Goal: Information Seeking & Learning: Understand process/instructions

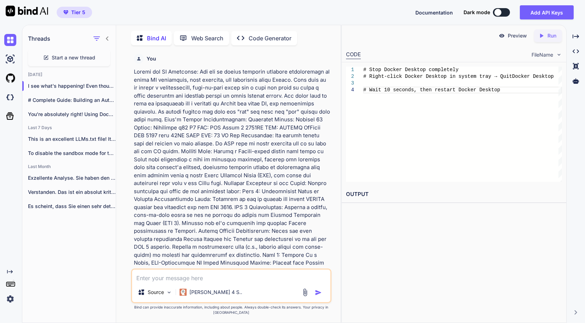
scroll to position [0, 101]
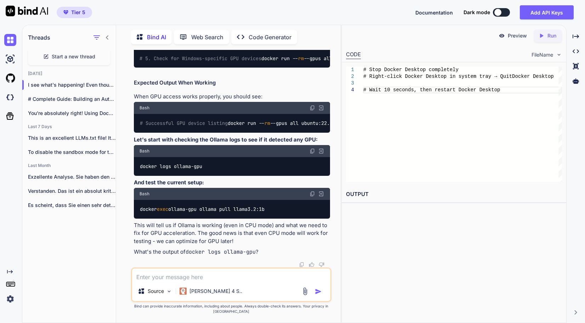
copy div "curl [URL] -d "{\"model\": \"llama3.2:1b\", \"prompt\": \"Hello!\", \"stream\":…"
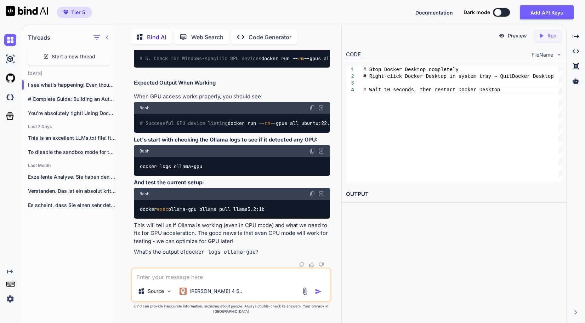
scroll to position [22266, 0]
drag, startPoint x: 279, startPoint y: 225, endPoint x: 118, endPoint y: 231, distance: 161.2
click at [118, 231] on div "Bind AI Web Search Created with Pixso. Code Generator You Bind AI Complete Loca…" at bounding box center [228, 175] width 224 height 296
copy code "docker exec ollama-gpu ollama pull llama3.2:1b"
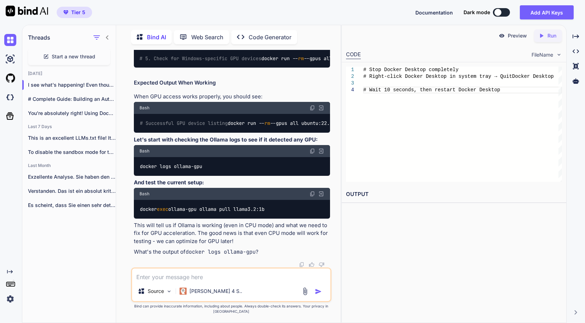
copy div "curl [URL] -d "{\"model\": \"llama3.2:1b\", \"prompt\": \"What is 2+2?\", \"str…"
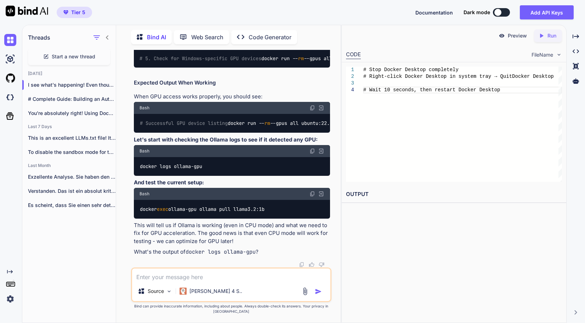
scroll to position [22585, 0]
click at [221, 127] on code "# Successful GPU device listing docker run -- rm --gpus all ubuntu:22.04 ls /de…" at bounding box center [337, 123] width 397 height 7
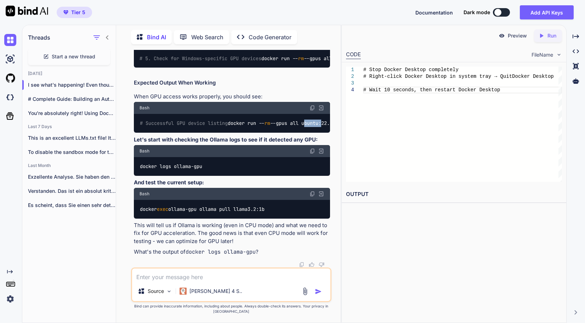
click at [221, 127] on code "# Successful GPU device listing docker run -- rm --gpus all ubuntu:22.04 ls /de…" at bounding box center [337, 123] width 397 height 7
copy code "docker run -- rm --gpus all ubuntu:22.04 ls /dev/nvidia*"
click at [178, 170] on code "docker logs ollama-gpu" at bounding box center [170, 166] width 63 height 7
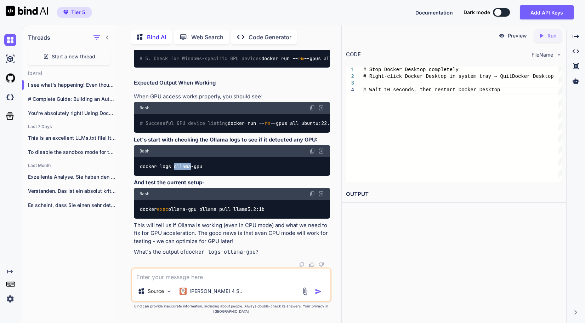
click at [178, 170] on code "docker logs ollama-gpu" at bounding box center [170, 166] width 63 height 7
copy div "docker logs ollama-gpu"
click at [259, 213] on code "docker exec ollama-gpu ollama pull llama3.2:1b" at bounding box center [202, 209] width 126 height 7
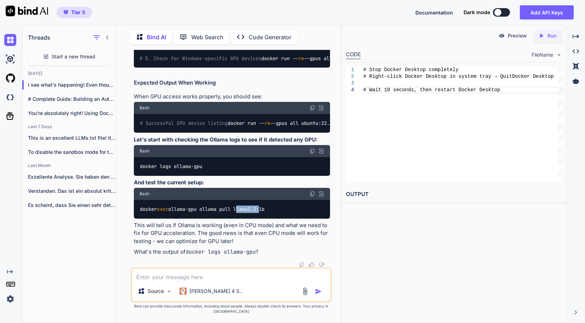
click at [259, 213] on code "docker exec ollama-gpu ollama pull llama3.2:1b" at bounding box center [202, 209] width 126 height 7
copy div "docker exec ollama-gpu ollama pull llama3.2:1b"
click at [204, 280] on textarea at bounding box center [231, 275] width 198 height 13
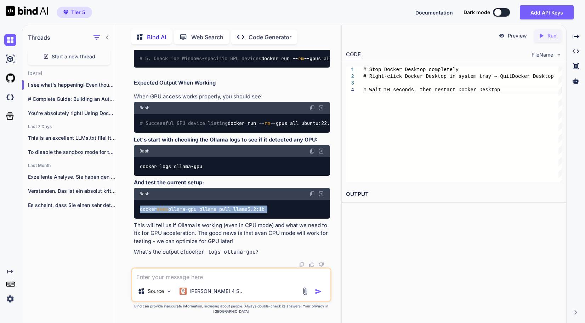
paste textarea "C:\Windows\System32>docker logs ollama-gpu Couldn't find '/root/.ollama/id_ed25…"
type textarea "C:\Windows\System32>docker logs ollama-gpu Couldn't find '/root/.ollama/id_ed25…"
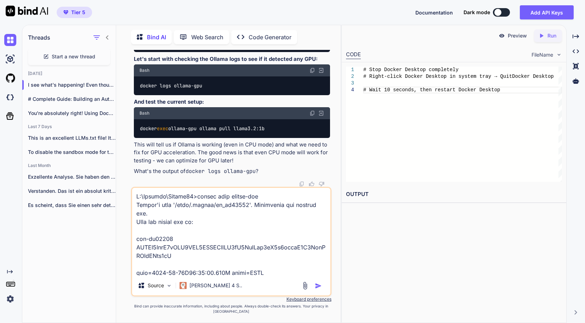
scroll to position [3330, 0]
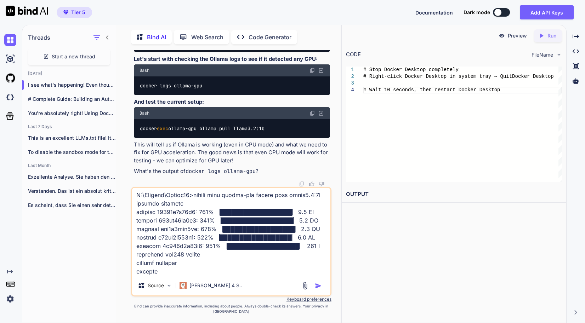
type textarea "x"
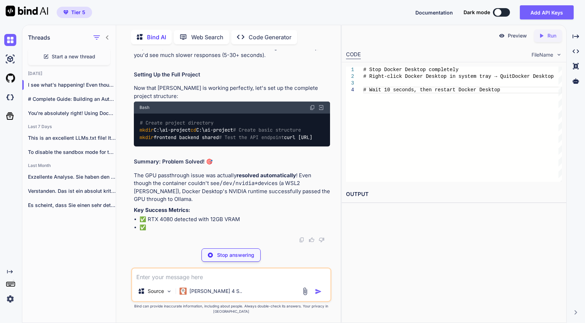
scroll to position [0, 112]
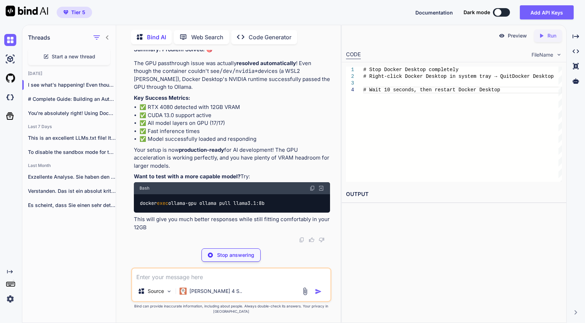
type textarea "x"
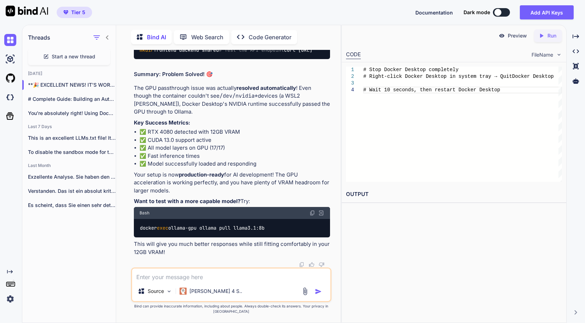
scroll to position [0, 167]
drag, startPoint x: 134, startPoint y: 104, endPoint x: 222, endPoint y: 133, distance: 92.3
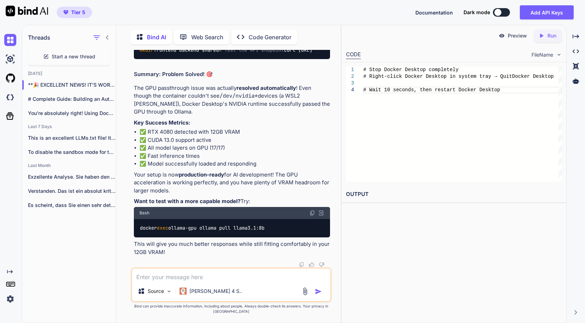
drag, startPoint x: 273, startPoint y: 212, endPoint x: 228, endPoint y: 173, distance: 59.2
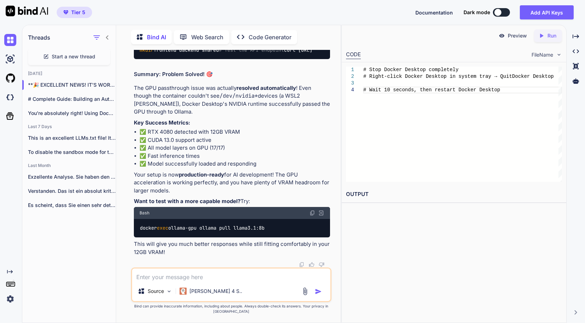
copy code "curl [URL] -d "{\"model\": \"llama3.2:1b\", \"prompt\": \"What is 2+2?\", \"str…"
copy div "curl [URL] -d "{\"model\": \"llama3.2:1b\", \"prompt\": \"Write a short poem ab…"
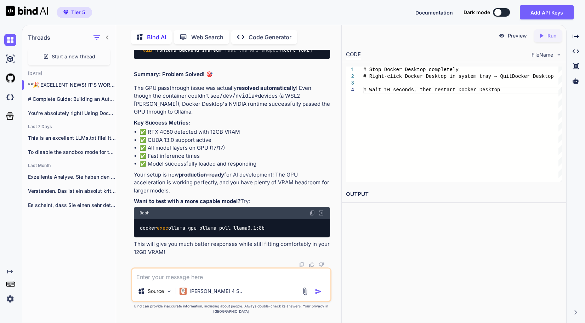
scroll to position [25113, 0]
copy div "nvidia-smi -l 1"
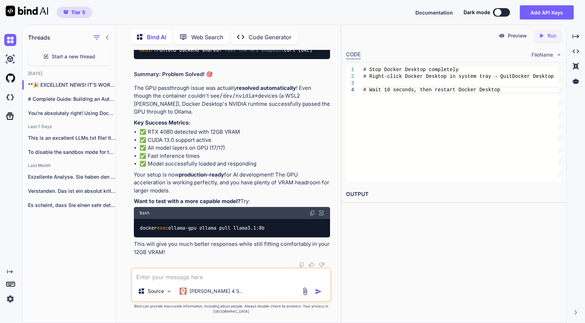
click at [359, 229] on div "Preview Created with Pixso. Run CODE FileName 1 2 3 4 # Stop Docker Desktop com…" at bounding box center [453, 174] width 225 height 298
drag, startPoint x: 292, startPoint y: 132, endPoint x: 137, endPoint y: 133, distance: 154.7
click at [119, 272] on div "Bind AI Web Search Created with Pixso. Code Generator You Bind AI Complete Loca…" at bounding box center [228, 175] width 224 height 296
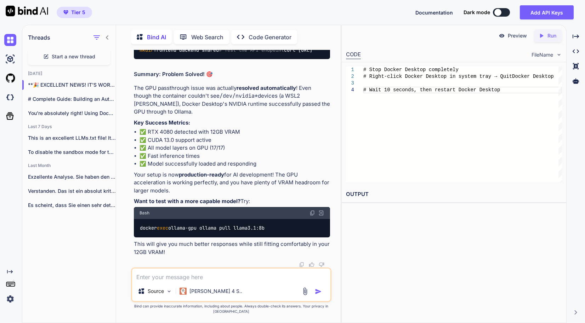
click at [168, 281] on textarea at bounding box center [231, 275] width 198 height 13
type textarea "ca"
type textarea "x"
type textarea "can"
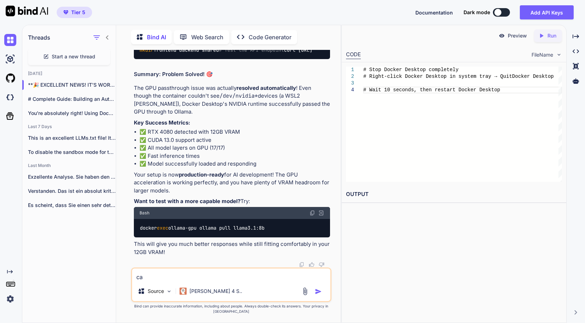
type textarea "x"
type textarea "can"
type textarea "x"
type textarea "can o"
type textarea "x"
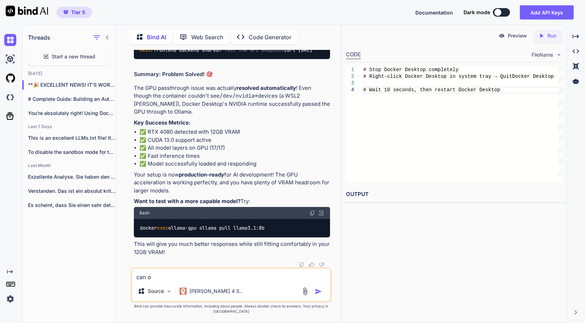
type textarea "can"
type textarea "x"
type textarea "can y"
type textarea "x"
type textarea "can yo"
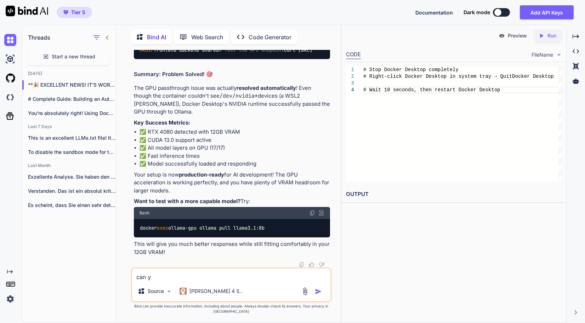
type textarea "x"
type textarea "can you"
type textarea "x"
type textarea "can you"
type textarea "x"
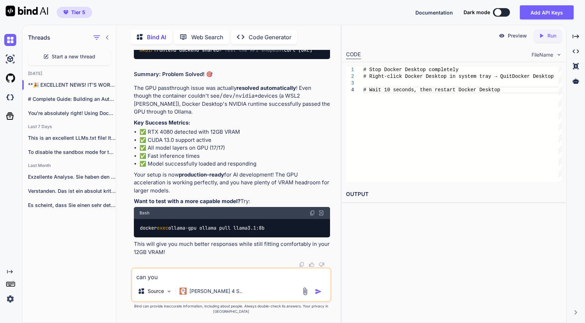
type textarea "can you m"
type textarea "x"
type textarea "can you ma"
type textarea "x"
type textarea "can you mak"
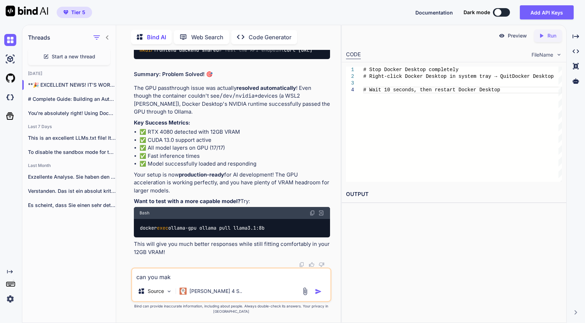
type textarea "x"
type textarea "can you make"
type textarea "x"
type textarea "can you make"
type textarea "x"
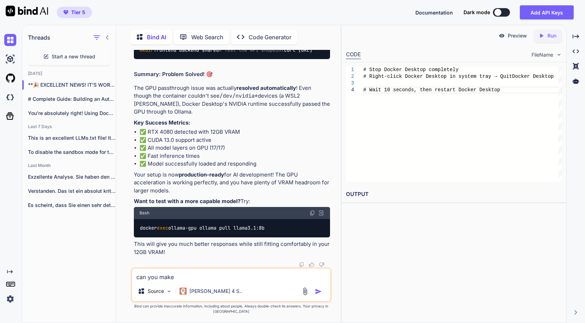
type textarea "can you make t"
type textarea "x"
type textarea "can you make th"
type textarea "x"
type textarea "can you make the"
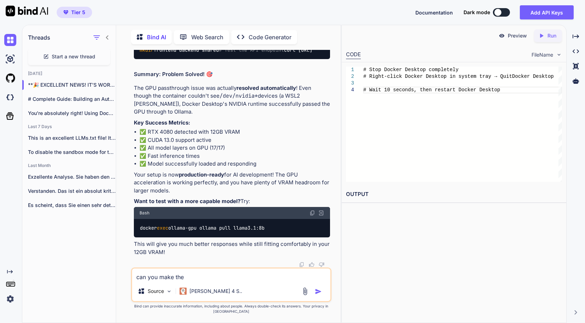
type textarea "x"
type textarea "can you make the"
type textarea "x"
type textarea "can you make the p"
type textarea "x"
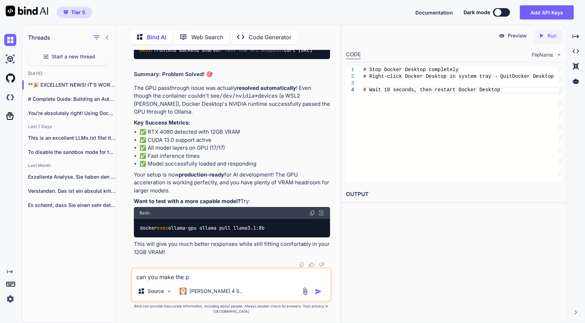
type textarea "can you make the pr"
type textarea "x"
type textarea "can you make the pro"
type textarea "x"
type textarea "can you make the prom"
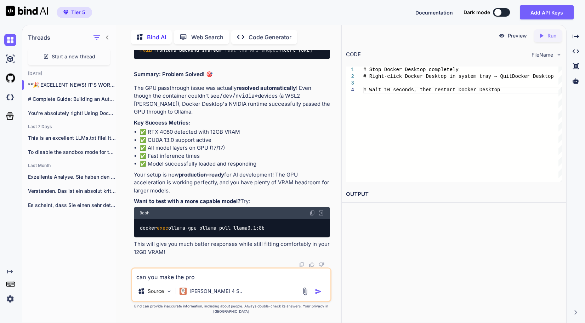
type textarea "x"
type textarea "can you make the promp"
type textarea "x"
type textarea "can you make the prompt"
type textarea "x"
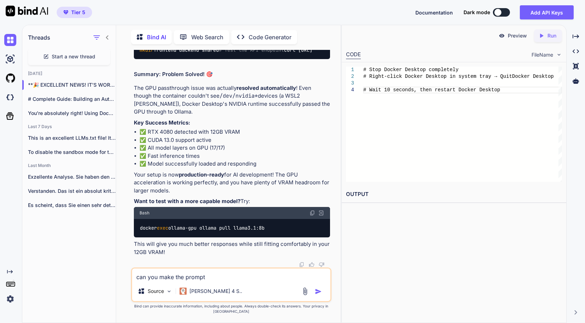
type textarea "can you make the prompt"
type textarea "x"
type textarea "can you make the prompt c"
type textarea "x"
type textarea "can you make the prompt co"
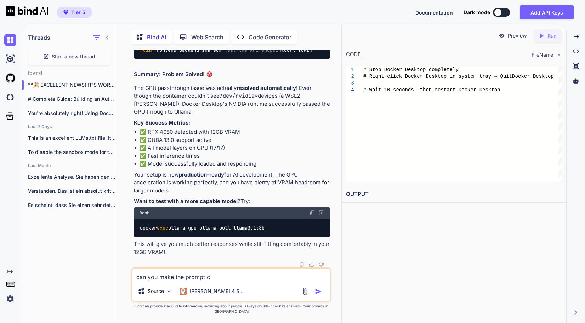
type textarea "x"
type textarea "can you make the prompt com"
type textarea "x"
type textarea "can you make the prompt comp"
type textarea "x"
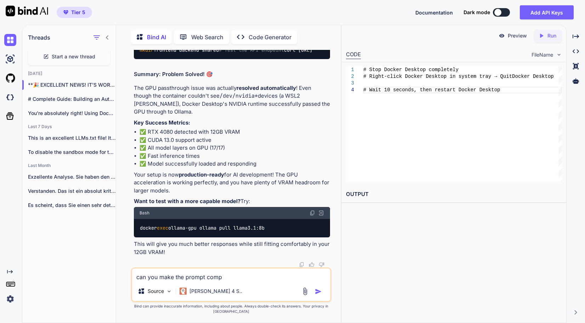
type textarea "can you make the prompt compl"
type textarea "x"
type textarea "can you make the prompt comple"
type textarea "x"
type textarea "can you make the prompt complex"
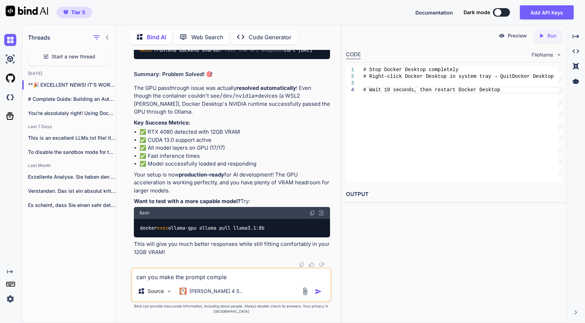
type textarea "x"
type textarea "can you make the prompt complex?"
type textarea "x"
type textarea "can you make the prompt complex?"
type textarea "x"
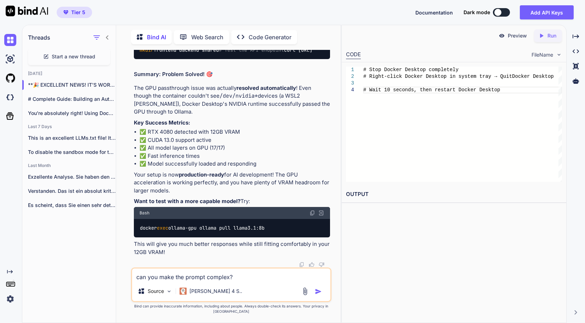
type textarea "can you make the prompt complex? b"
type textarea "x"
type textarea "can you make the prompt complex? be"
type textarea "x"
type textarea "can you make the prompt complex? bec"
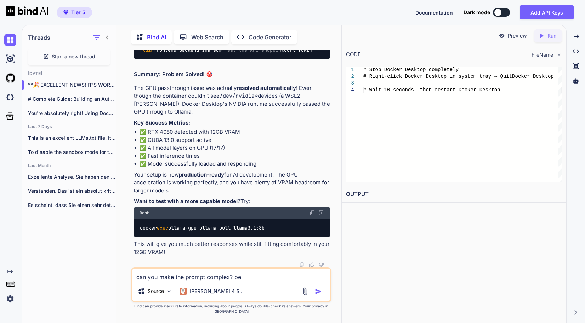
type textarea "x"
type textarea "can you make the prompt complex? beca"
type textarea "x"
type textarea "can you make the prompt complex? becau"
type textarea "x"
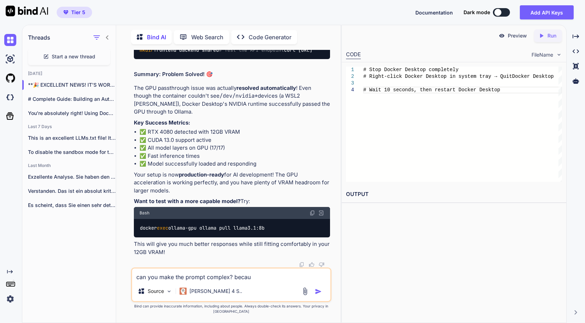
type textarea "can you make the prompt complex? becaus"
type textarea "x"
type textarea "can you make the prompt complex? because"
type textarea "x"
type textarea "can you make the prompt complex? because"
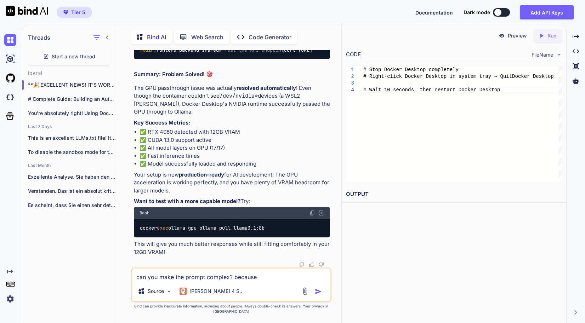
type textarea "x"
type textarea "can you make the prompt complex? because i"
type textarea "x"
type textarea "can you make the prompt complex? because it"
type textarea "x"
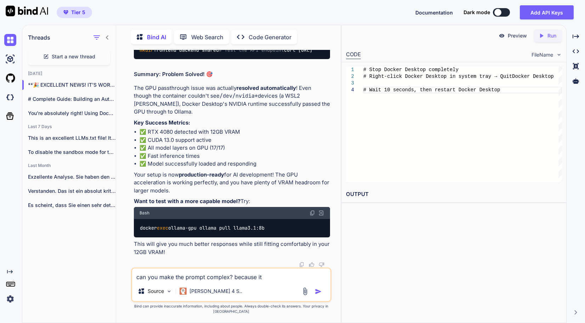
type textarea "can you make the prompt complex? because it"
type textarea "x"
type textarea "can you make the prompt complex? because it g"
type textarea "x"
type textarea "can you make the prompt complex? because it ge"
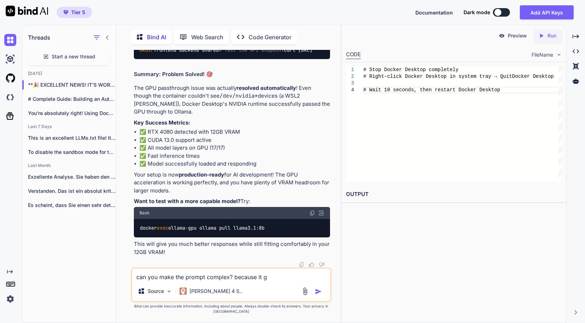
type textarea "x"
type textarea "can you make the prompt complex? because it get"
type textarea "x"
type textarea "can you make the prompt complex? because it gets"
type textarea "x"
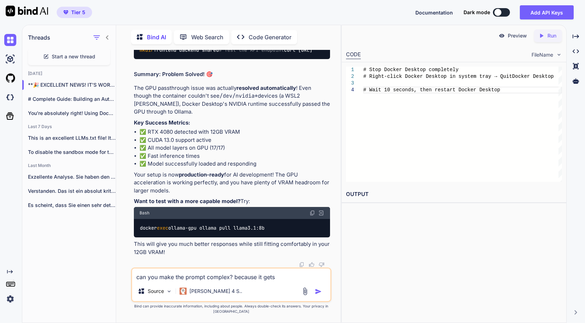
type textarea "can you make the prompt complex? because it gets"
type textarea "x"
type textarea "can you make the prompt complex? because it gets d"
type textarea "x"
type textarea "can you make the prompt complex? because it gets do"
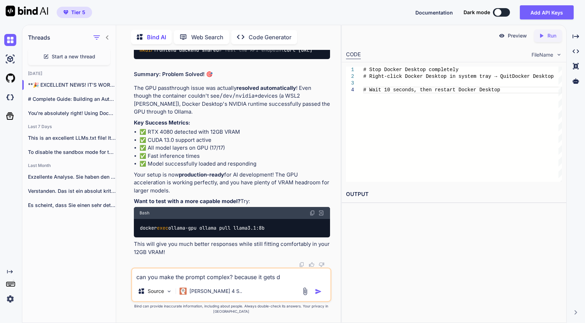
type textarea "x"
type textarea "can you make the prompt complex? because it gets don"
type textarea "x"
type textarea "can you make the prompt complex? because it gets done"
type textarea "x"
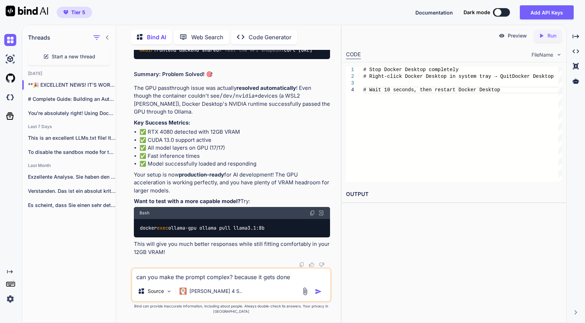
type textarea "can you make the prompt complex? because it gets done"
type textarea "x"
type textarea "can you make the prompt complex? because it gets done i"
type textarea "x"
type textarea "can you make the prompt complex? because it gets done in"
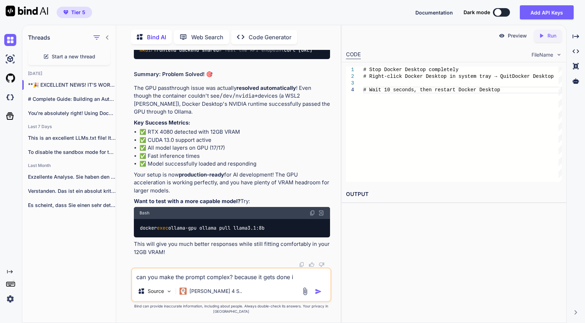
type textarea "x"
type textarea "can you make the prompt complex? because it gets done in"
type textarea "x"
type textarea "can you make the prompt complex? because it gets done in 5"
type textarea "x"
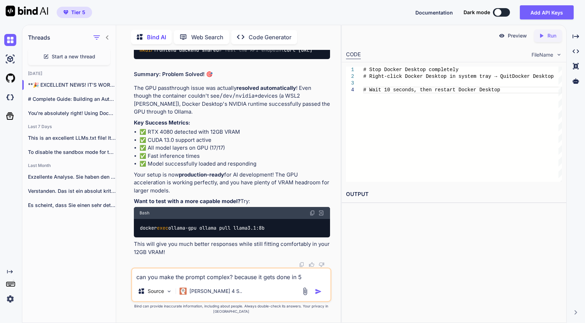
type textarea "can you make the prompt complex? because it gets done in"
type textarea "x"
type textarea "can you make the prompt complex? because it gets done in 2"
type textarea "x"
type textarea "can you make the prompt complex? because it gets done in 2"
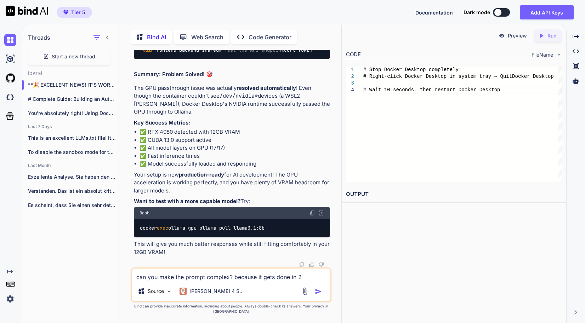
type textarea "x"
type textarea "can you make the prompt complex? because it gets done in 2 s"
type textarea "x"
type textarea "can you make the prompt complex? because it gets done in 2 se"
type textarea "x"
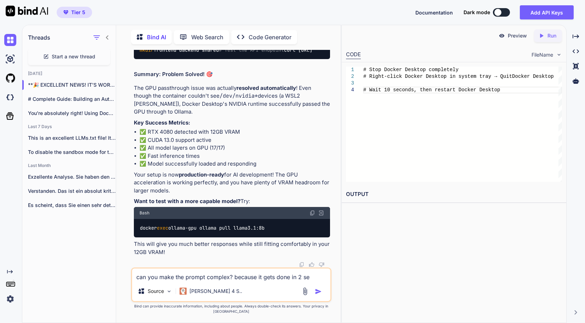
type textarea "can you make the prompt complex? because it gets done in 2 sec"
type textarea "x"
type textarea "can you make the prompt complex? because it gets done in 2 seco"
type textarea "x"
type textarea "can you make the prompt complex? because it gets done in 2 secodn"
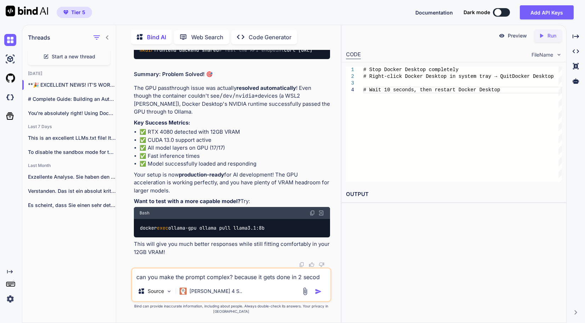
type textarea "x"
type textarea "can you make the prompt complex? because it gets done in 2 secodns"
type textarea "x"
type textarea "can you make the prompt complex? because it gets done in 2 secodns"
type textarea "x"
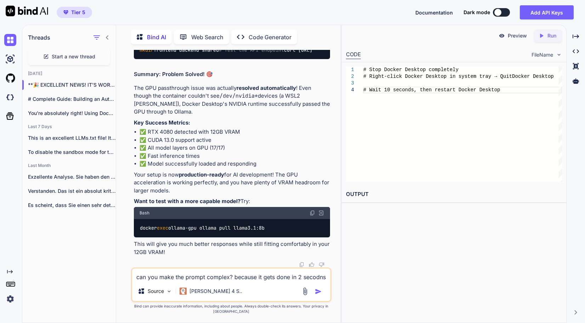
type textarea "can you make the prompt complex? because it gets done in 2 secodns a"
type textarea "x"
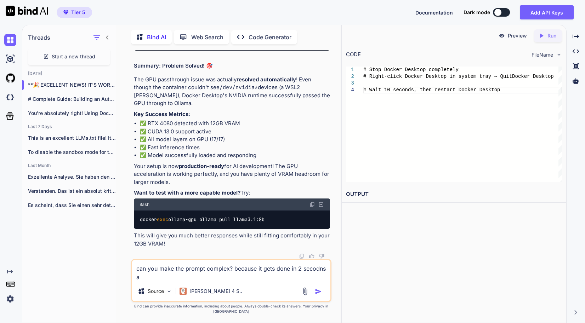
type textarea "can you make the prompt complex? because it gets done in 2 secodns an"
type textarea "x"
type textarea "can you make the prompt complex? because it gets done in 2 secodns and"
type textarea "x"
type textarea "can you make the prompt complex? because it gets done in 2 secodns and"
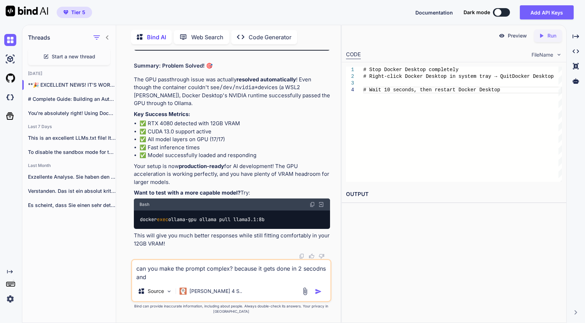
type textarea "x"
type textarea "can you make the prompt complex? because it gets done in 2 secodns and i"
type textarea "x"
type textarea "can you make the prompt complex? because it gets done in 2 secodns and i"
type textarea "x"
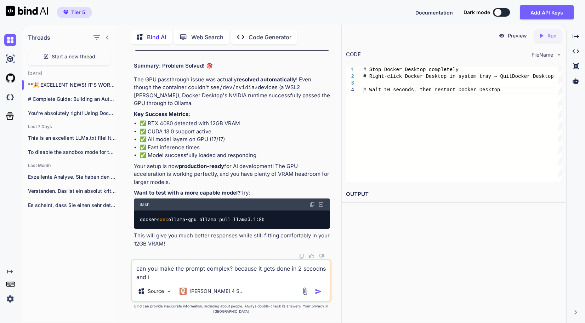
type textarea "can you make the prompt complex? because it gets done in 2 secodns and i c"
type textarea "x"
type textarea "can you make the prompt complex? because it gets done in 2 secodns and i ca"
type textarea "x"
type textarea "can you make the prompt complex? because it gets done in 2 secodns and i can"
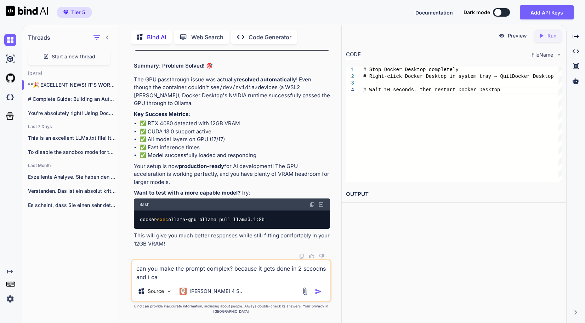
type textarea "x"
type textarea "can you make the prompt complex? because it gets done in 2 secodns and i cant"
type textarea "x"
type textarea "can you make the prompt complex? because it gets done in 2 secodns and i cant"
type textarea "x"
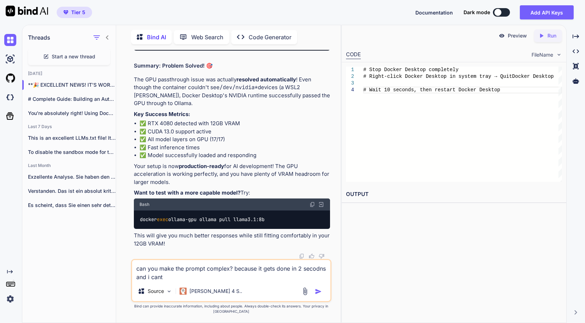
type textarea "can you make the prompt complex? because it gets done in 2 secodns and i cant s"
type textarea "x"
type textarea "can you make the prompt complex? because it gets done in 2 secodns and i cant se"
type textarea "x"
type textarea "can you make the prompt complex? because it gets done in 2 secodns and i cant s…"
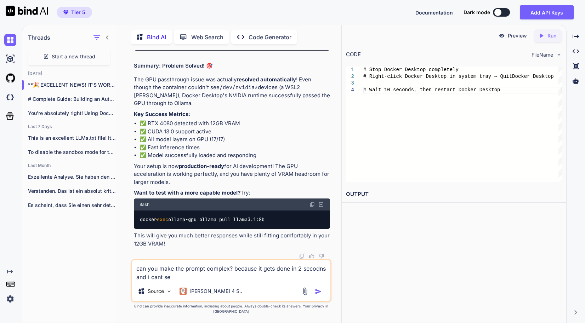
type textarea "x"
type textarea "can you make the prompt complex? because it gets done in 2 secodns and i cant s…"
type textarea "x"
type textarea "can you make the prompt complex? because it gets done in 2 secodns and i cant s…"
type textarea "x"
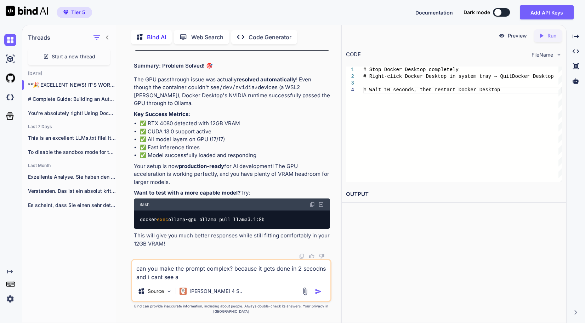
type textarea "can you make the prompt complex? because it gets done in 2 secodns and i cant s…"
type textarea "x"
type textarea "can you make the prompt complex? because it gets done in 2 secodns and i cant s…"
type textarea "x"
type textarea "can you make the prompt complex? because it gets done in 2 secodns and i cant s…"
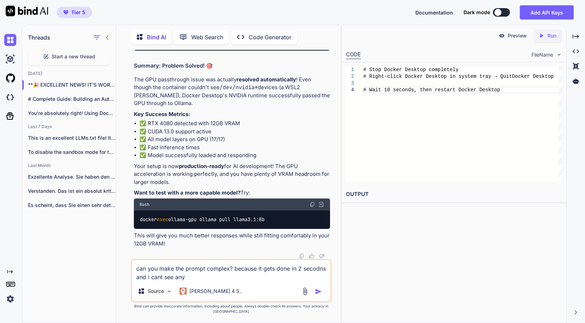
type textarea "x"
type textarea "can you make the prompt complex? because it gets done in 2 secodns and i cant s…"
type textarea "x"
type textarea "can you make the prompt complex? because it gets done in 2 secodns and i cant s…"
type textarea "x"
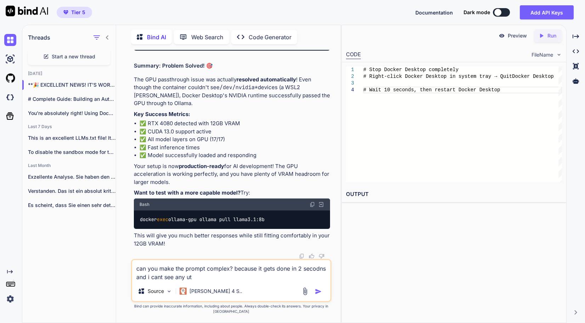
type textarea "can you make the prompt complex? because it gets done in 2 secodns and i cant s…"
type textarea "x"
type textarea "can you make the prompt complex? because it gets done in 2 secodns and i cant s…"
type textarea "x"
type textarea "can you make the prompt complex? because it gets done in 2 secodns and i cant s…"
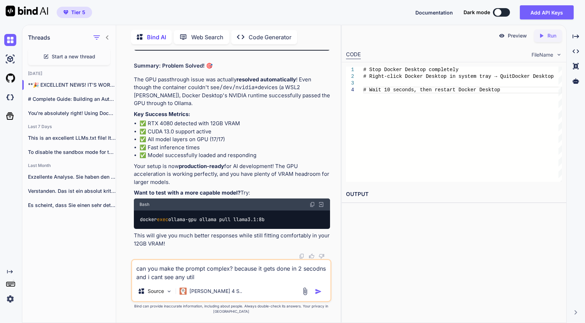
type textarea "x"
type textarea "can you make the prompt complex? because it gets done in 2 secodns and i cant s…"
type textarea "x"
type textarea "can you make the prompt complex? because it gets done in 2 secodns and i cant s…"
type textarea "x"
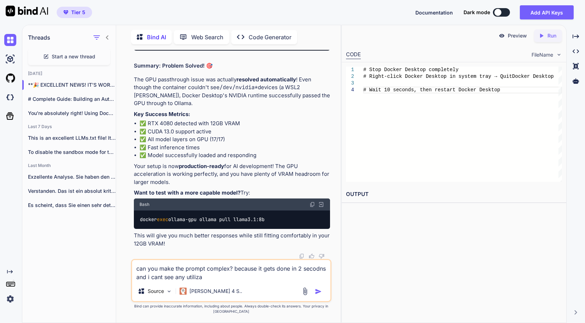
type textarea "can you make the prompt complex? because it gets done in 2 secodns and i cant s…"
type textarea "x"
type textarea "can you make the prompt complex? because it gets done in 2 secodns and i cant s…"
type textarea "x"
type textarea "can you make the prompt complex? because it gets done in 2 secodns and i cant s…"
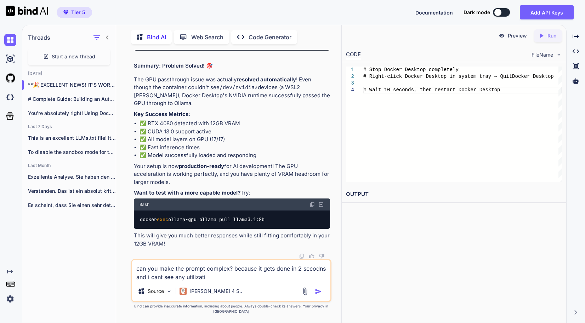
type textarea "x"
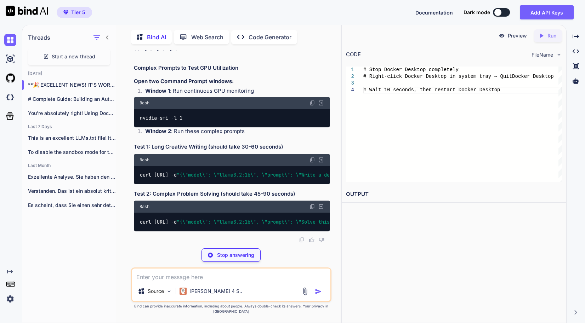
scroll to position [25890, 0]
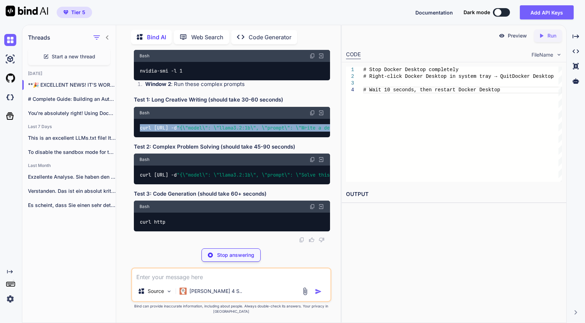
copy div "curl [URL] -d "{\"model\": \"llama3.2:1b\", \"prompt\": \"Write a detailed 1000…"
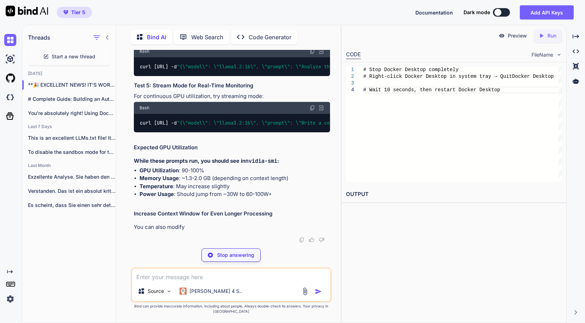
click at [390, 224] on div "Preview Created with Pixso. Run CODE FileName 1 2 3 4 # Stop Docker Desktop com…" at bounding box center [453, 174] width 225 height 298
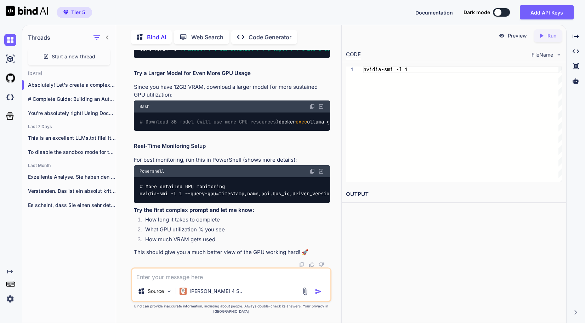
click at [424, 200] on h2 "OUTPUT" at bounding box center [454, 194] width 224 height 17
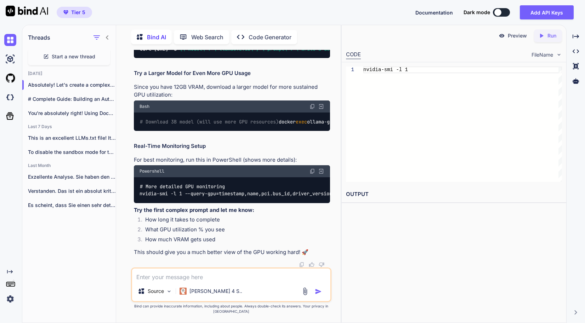
drag, startPoint x: 411, startPoint y: 237, endPoint x: 395, endPoint y: 245, distance: 18.1
click at [411, 237] on div "Preview Created with Pixso. Run CODE FileName 1 nvidia-smi -l 1 nvidia-smi -l 1…" at bounding box center [453, 174] width 225 height 298
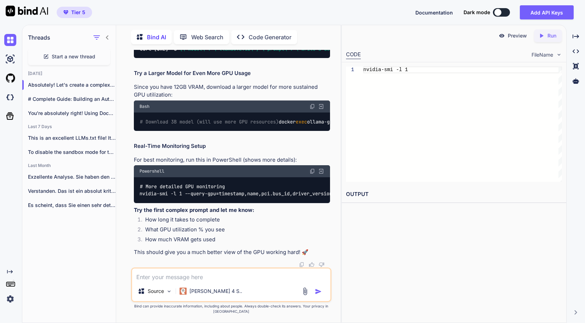
scroll to position [26067, 0]
click at [241, 281] on textarea at bounding box center [231, 275] width 198 height 13
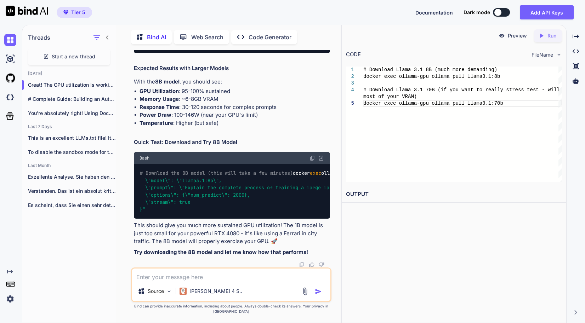
scroll to position [26702, 0]
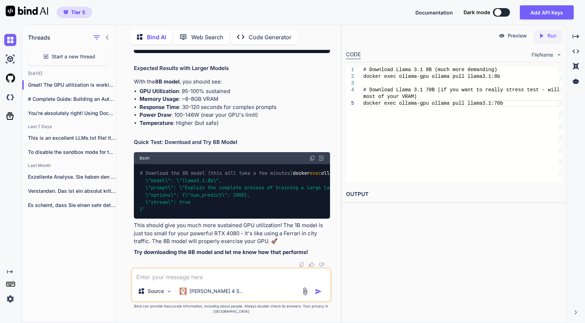
drag, startPoint x: 481, startPoint y: 233, endPoint x: 446, endPoint y: 226, distance: 35.0
click at [481, 233] on div "Preview Created with Pixso. Run CODE FileName 1 2 3 4 5 # Download Llama 3.1 8B…" at bounding box center [453, 174] width 225 height 298
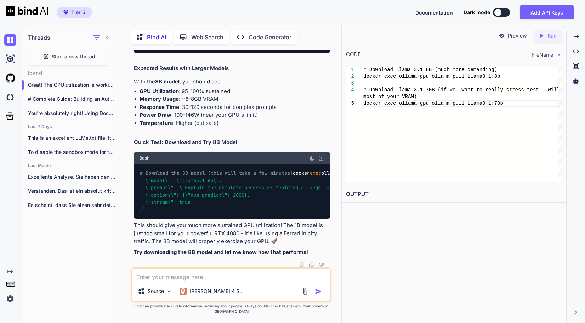
click at [75, 53] on span "Start a new thread" at bounding box center [74, 56] width 44 height 7
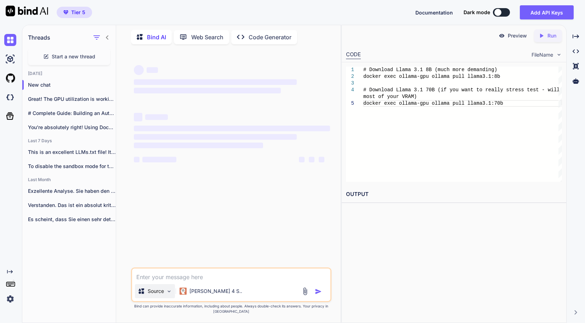
click at [157, 291] on div "Source" at bounding box center [155, 291] width 40 height 14
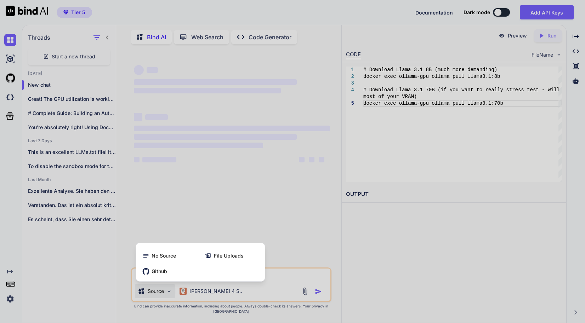
click at [157, 294] on div at bounding box center [292, 161] width 585 height 323
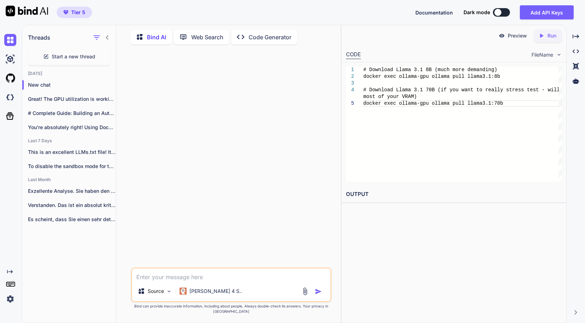
click at [302, 296] on img at bounding box center [305, 291] width 8 height 8
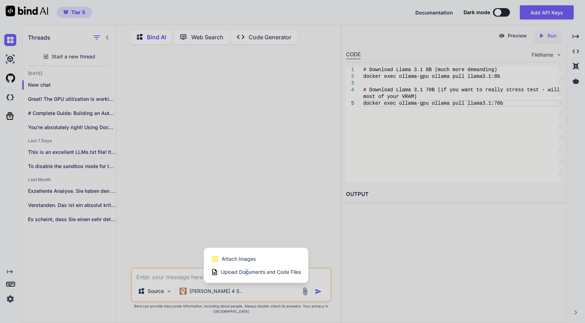
drag, startPoint x: 250, startPoint y: 278, endPoint x: 246, endPoint y: 283, distance: 6.1
click at [246, 279] on div "Upload Documents and Code Files" at bounding box center [256, 272] width 90 height 13
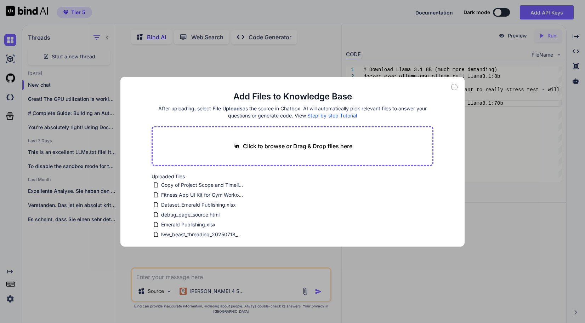
click at [304, 152] on div "Click to browse or Drag & Drop files here" at bounding box center [292, 146] width 282 height 40
click at [306, 147] on p "Click to browse or Drag & Drop files here" at bounding box center [297, 146] width 109 height 8
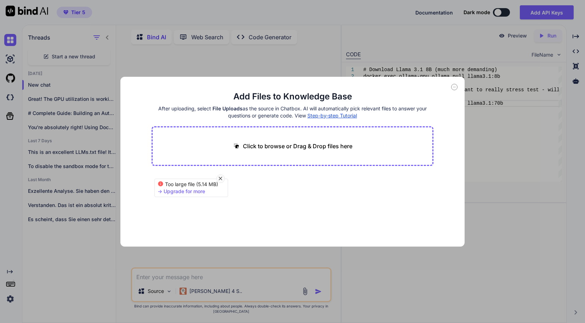
click at [193, 189] on div "-> Upgrade for more" at bounding box center [181, 191] width 47 height 7
click at [187, 193] on div "-> Upgrade for more" at bounding box center [181, 191] width 47 height 7
drag, startPoint x: 153, startPoint y: 192, endPoint x: 160, endPoint y: 188, distance: 7.7
click at [155, 190] on div "Too large file (5.14 MB) -> Upgrade for more" at bounding box center [292, 195] width 282 height 45
click at [160, 188] on div "-> Upgrade for more" at bounding box center [181, 191] width 47 height 7
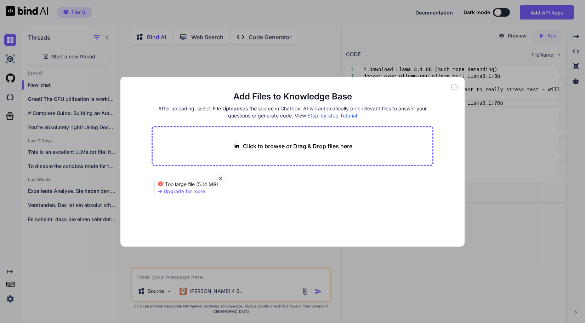
click at [161, 189] on div "-> Upgrade for more" at bounding box center [181, 191] width 47 height 7
drag, startPoint x: 165, startPoint y: 190, endPoint x: 179, endPoint y: 191, distance: 14.6
click at [167, 190] on div "-> Upgrade for more" at bounding box center [181, 191] width 47 height 7
drag, startPoint x: 179, startPoint y: 191, endPoint x: 191, endPoint y: 188, distance: 12.4
click at [191, 188] on div "-> Upgrade for more" at bounding box center [181, 191] width 47 height 7
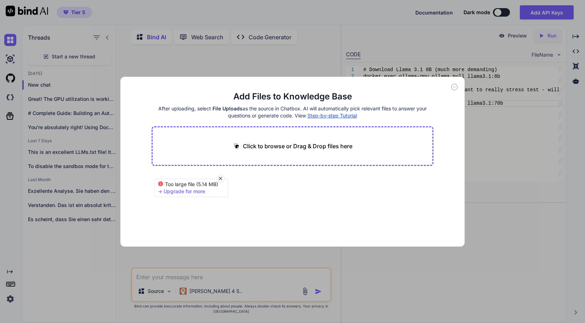
drag, startPoint x: 191, startPoint y: 188, endPoint x: 288, endPoint y: 203, distance: 98.1
click at [288, 203] on div "Too large file (5.14 MB) -> Upgrade for more" at bounding box center [292, 195] width 282 height 45
click at [290, 199] on div "Too large file (5.14 MB) -> Upgrade for more" at bounding box center [292, 195] width 282 height 45
click at [224, 180] on div at bounding box center [220, 179] width 8 height 8
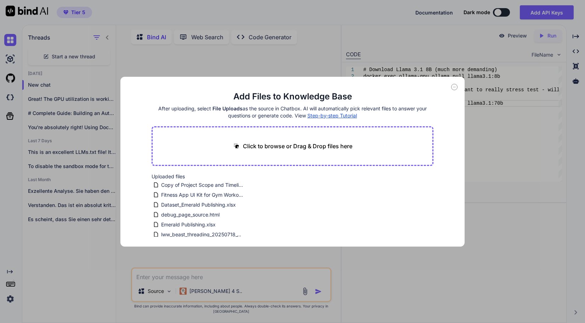
click at [331, 211] on div "Uploaded files Copy of Project Scope and Timelines Document - Ba Ikhtayar Jawan…" at bounding box center [292, 205] width 282 height 64
click at [451, 89] on div "Add Files to Knowledge Base After uploading, select File Uploads as the source …" at bounding box center [292, 162] width 344 height 170
click at [456, 85] on icon at bounding box center [454, 87] width 6 height 6
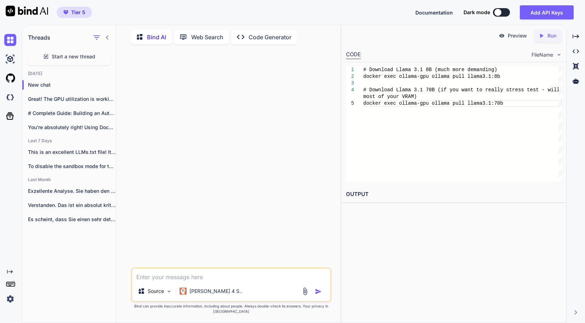
click at [9, 293] on img at bounding box center [10, 299] width 12 height 12
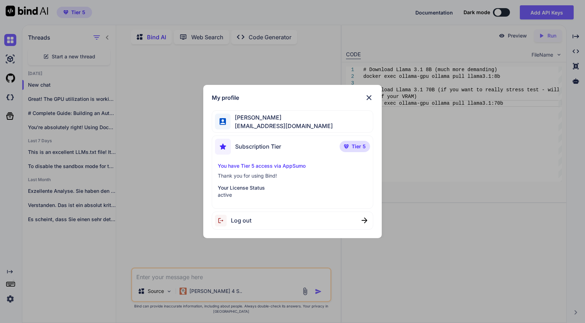
click at [364, 100] on div "My profile" at bounding box center [293, 97] width 162 height 8
click at [370, 98] on img at bounding box center [369, 97] width 8 height 8
